Goal: Information Seeking & Learning: Learn about a topic

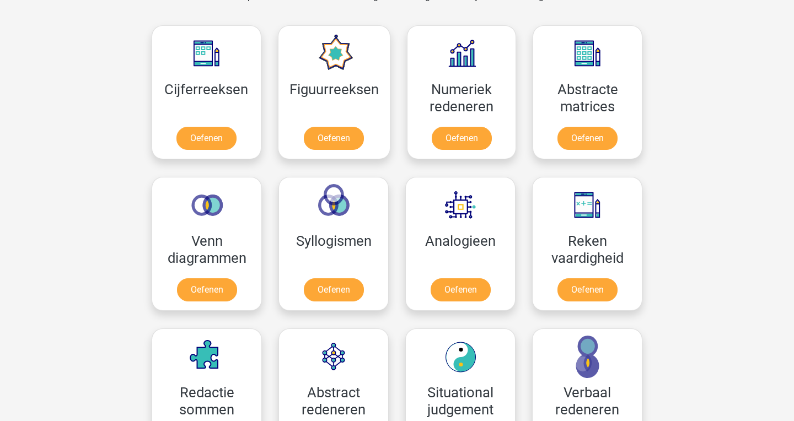
scroll to position [498, 0]
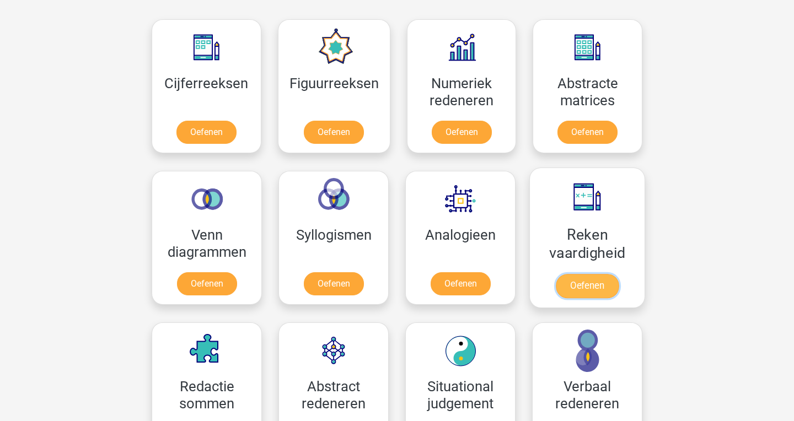
click at [597, 283] on link "Oefenen" at bounding box center [587, 286] width 63 height 24
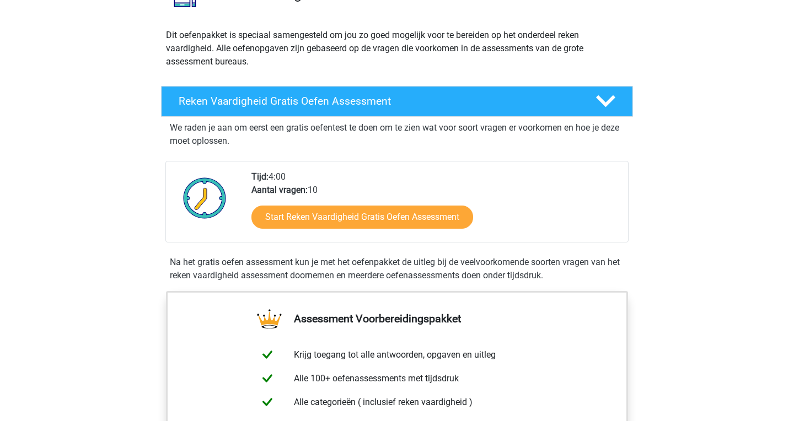
scroll to position [110, 0]
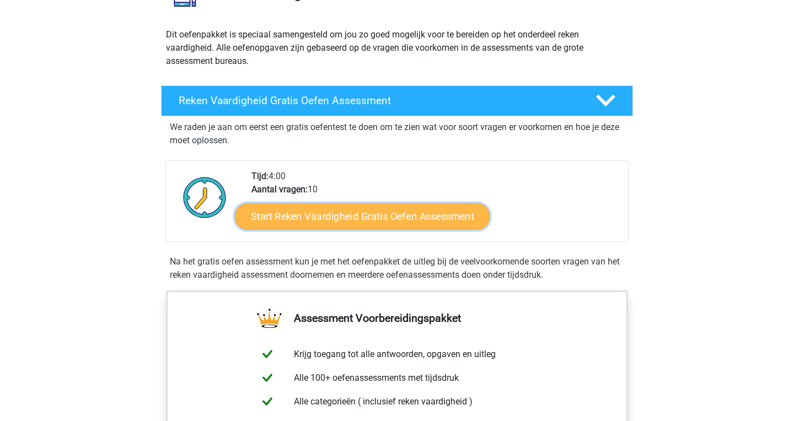
click at [395, 219] on link "Start Reken Vaardigheid Gratis Oefen Assessment" at bounding box center [362, 216] width 255 height 26
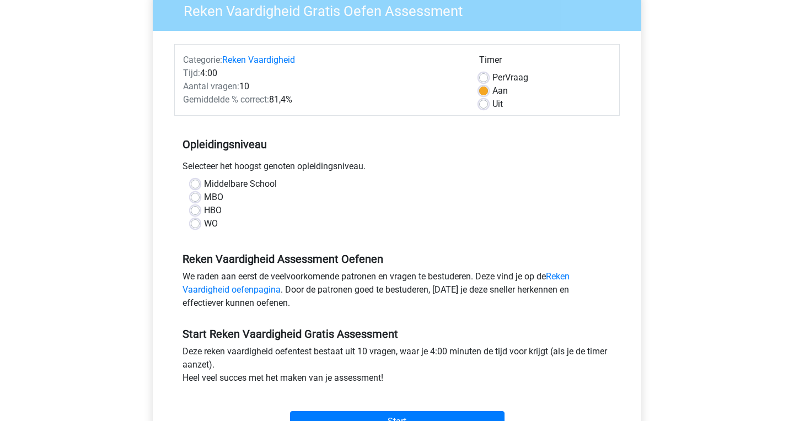
scroll to position [100, 0]
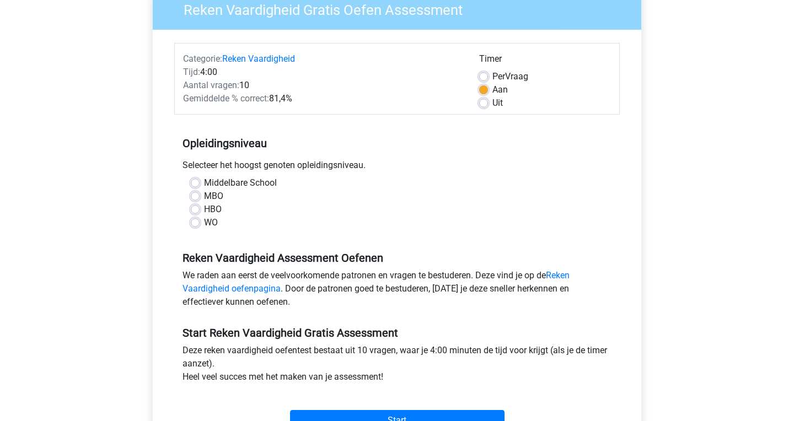
click at [204, 212] on label "HBO" at bounding box center [213, 209] width 18 height 13
click at [194, 212] on input "HBO" at bounding box center [195, 208] width 9 height 11
radio input "true"
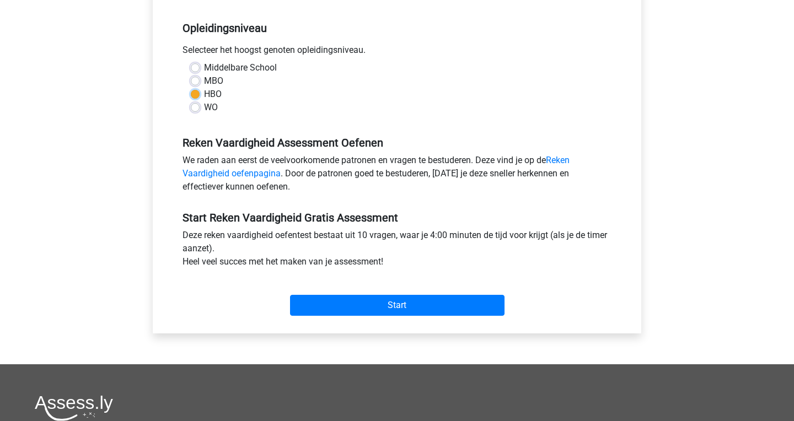
scroll to position [223, 0]
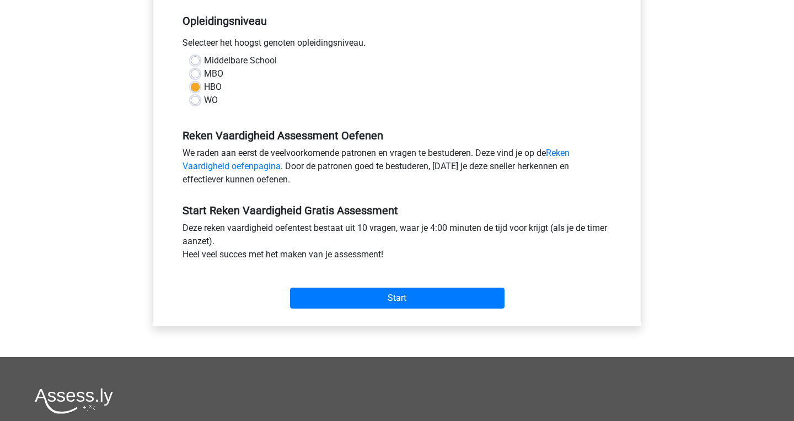
click at [204, 75] on label "MBO" at bounding box center [213, 73] width 19 height 13
click at [198, 75] on input "MBO" at bounding box center [195, 72] width 9 height 11
radio input "true"
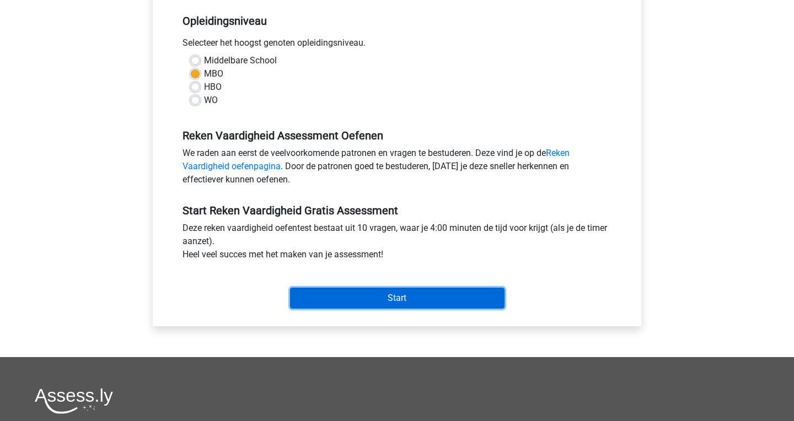
click at [343, 295] on input "Start" at bounding box center [397, 298] width 214 height 21
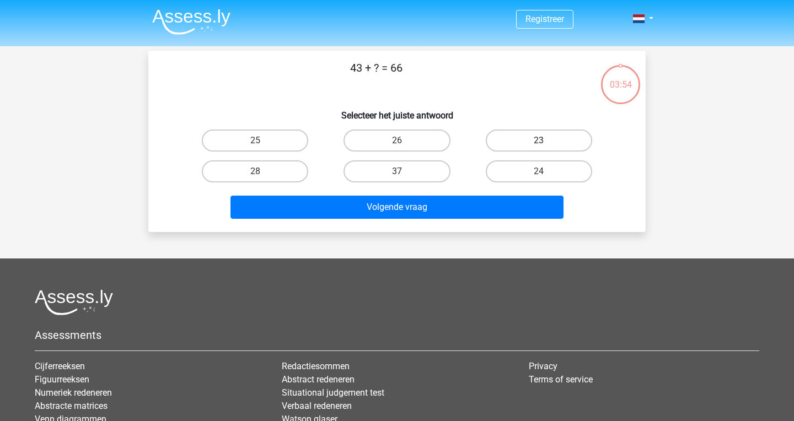
click at [519, 139] on label "23" at bounding box center [539, 141] width 106 height 22
click at [539, 141] on input "23" at bounding box center [542, 144] width 7 height 7
radio input "true"
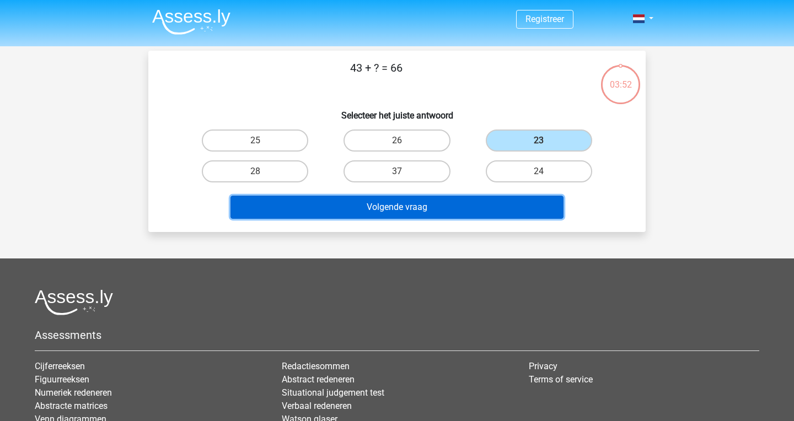
click at [466, 207] on button "Volgende vraag" at bounding box center [397, 207] width 334 height 23
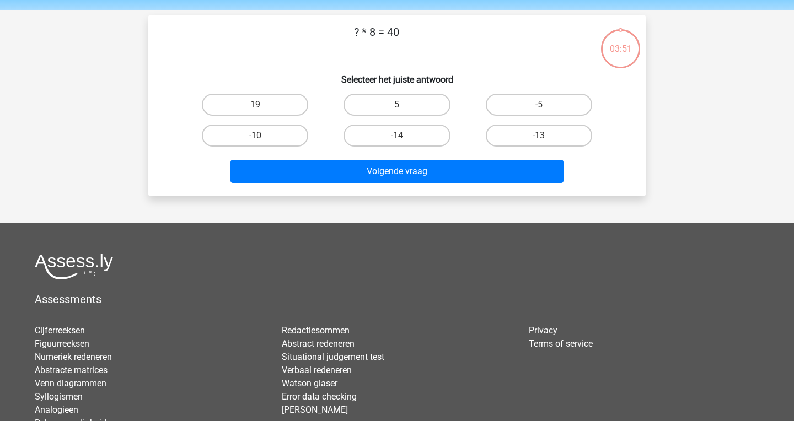
scroll to position [51, 0]
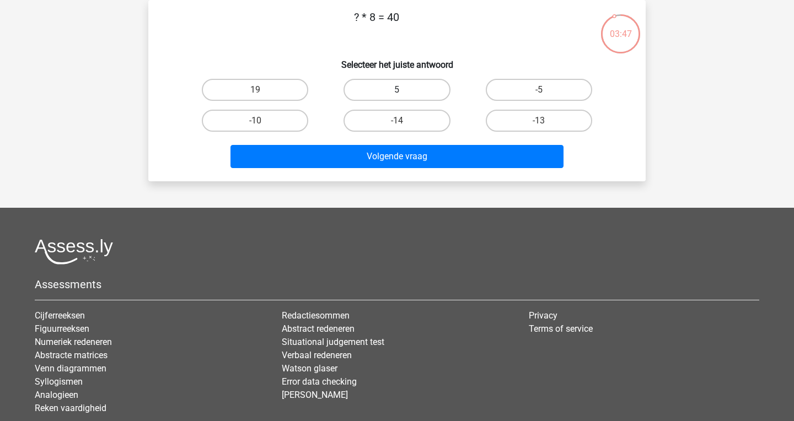
click at [433, 91] on label "5" at bounding box center [396, 90] width 106 height 22
click at [404, 91] on input "5" at bounding box center [400, 93] width 7 height 7
radio input "true"
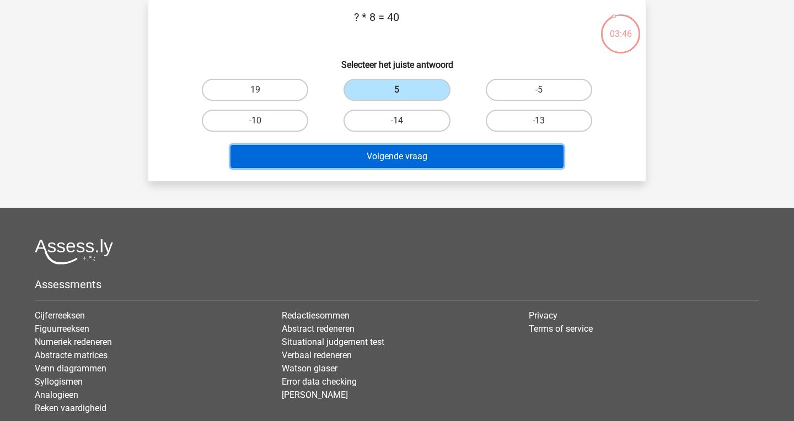
click at [428, 157] on button "Volgende vraag" at bounding box center [397, 156] width 334 height 23
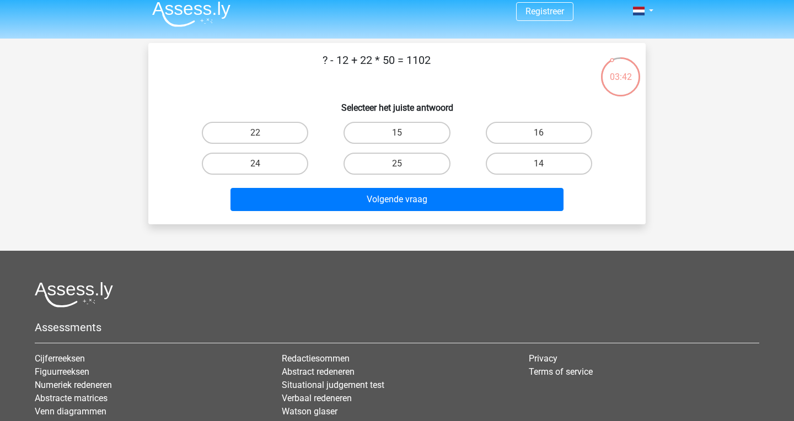
scroll to position [0, 0]
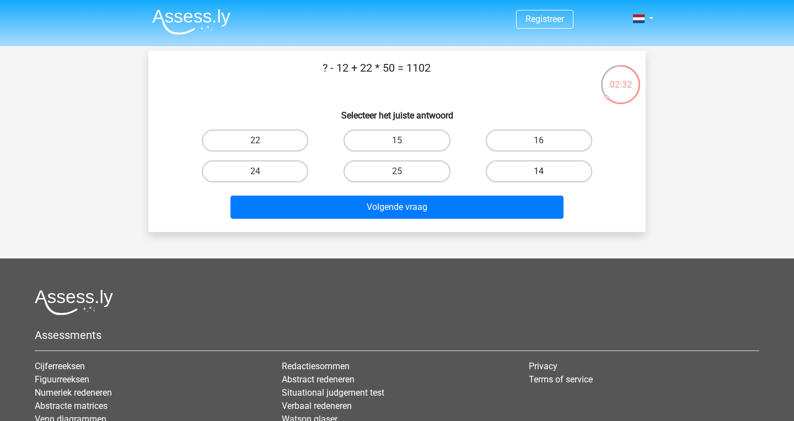
click at [504, 174] on label "14" at bounding box center [539, 171] width 106 height 22
click at [539, 174] on input "14" at bounding box center [542, 174] width 7 height 7
radio input "true"
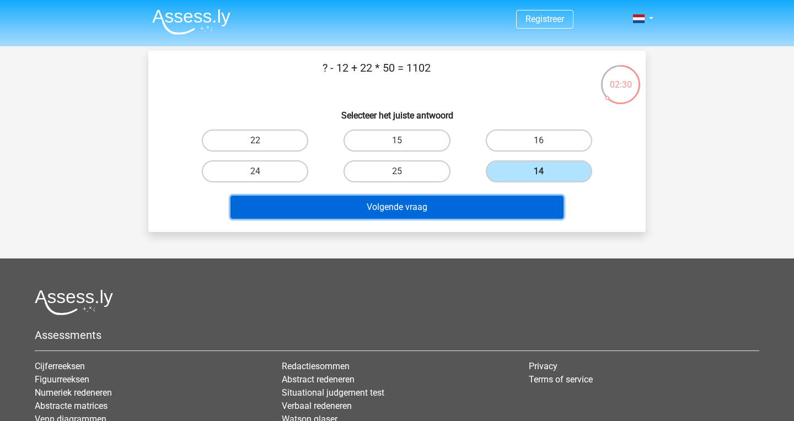
click at [482, 207] on button "Volgende vraag" at bounding box center [397, 207] width 334 height 23
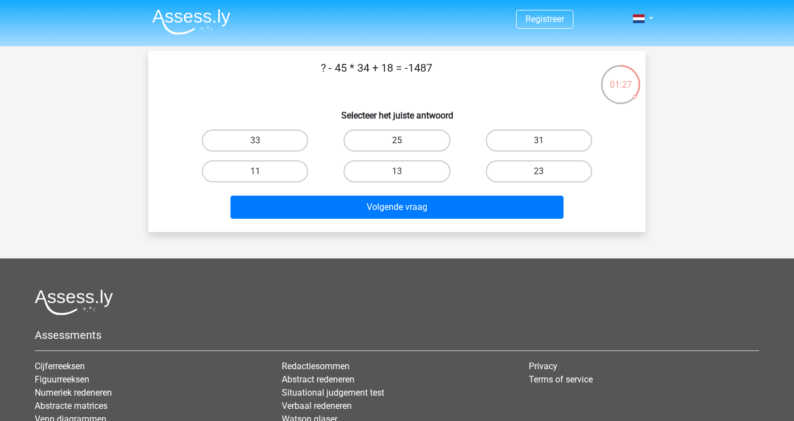
click at [412, 141] on label "25" at bounding box center [396, 141] width 106 height 22
click at [404, 141] on input "25" at bounding box center [400, 144] width 7 height 7
radio input "true"
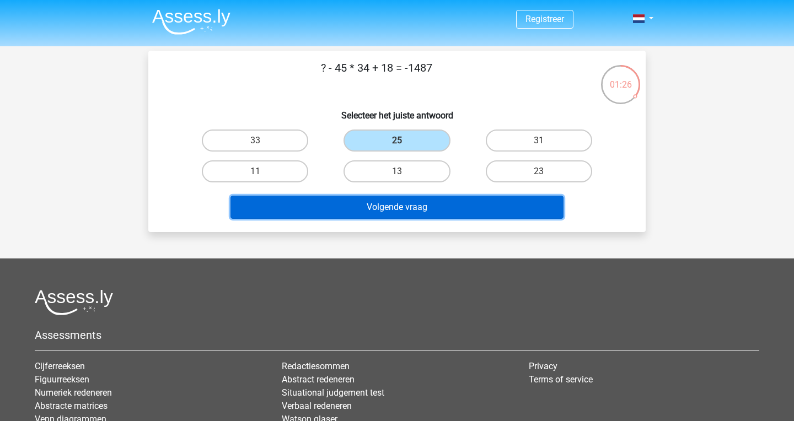
click at [447, 209] on button "Volgende vraag" at bounding box center [397, 207] width 334 height 23
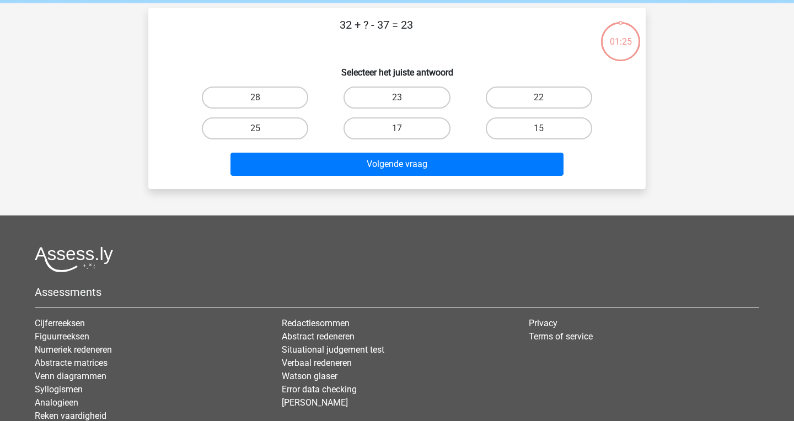
scroll to position [51, 0]
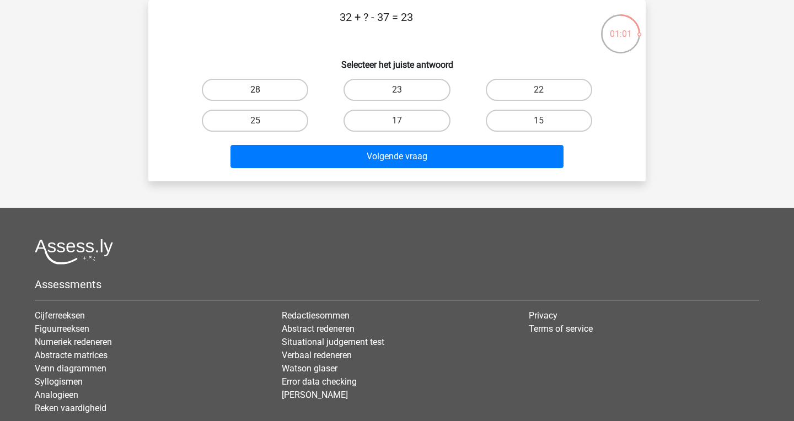
click at [266, 83] on label "28" at bounding box center [255, 90] width 106 height 22
click at [262, 90] on input "28" at bounding box center [258, 93] width 7 height 7
radio input "true"
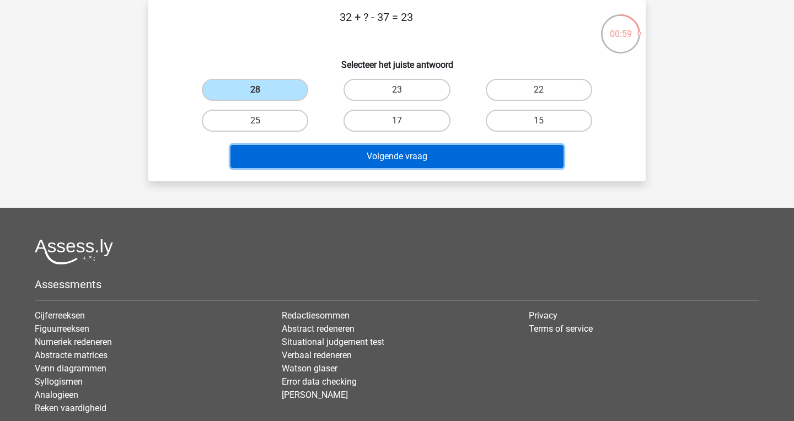
click at [390, 158] on button "Volgende vraag" at bounding box center [397, 156] width 334 height 23
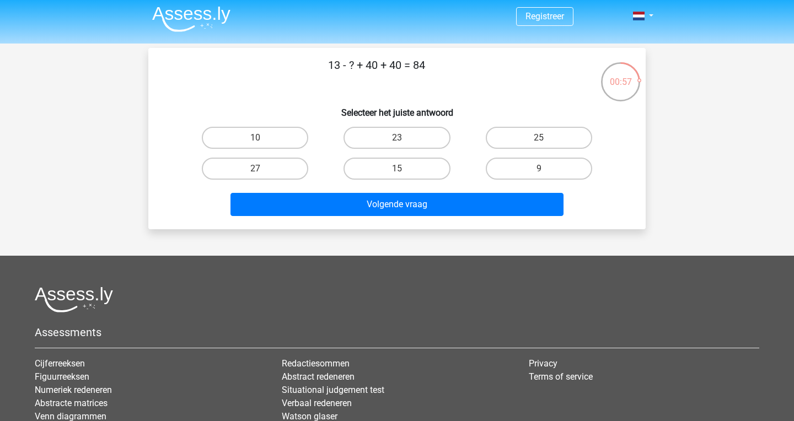
scroll to position [0, 0]
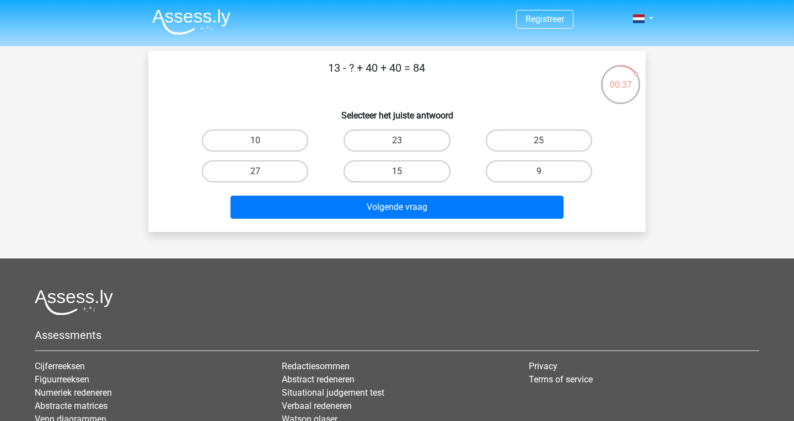
drag, startPoint x: 433, startPoint y: 69, endPoint x: 323, endPoint y: 66, distance: 110.3
click at [323, 66] on p "13 - ? + 40 + 40 = 84" at bounding box center [376, 76] width 421 height 33
copy p "13 - ? + 40 + 40 = 84"
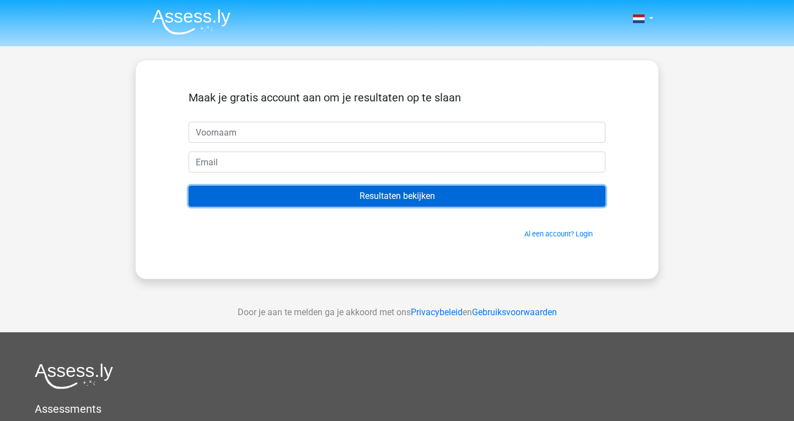
click at [455, 196] on input "Resultaten bekijken" at bounding box center [397, 196] width 417 height 21
